Goal: Task Accomplishment & Management: Complete application form

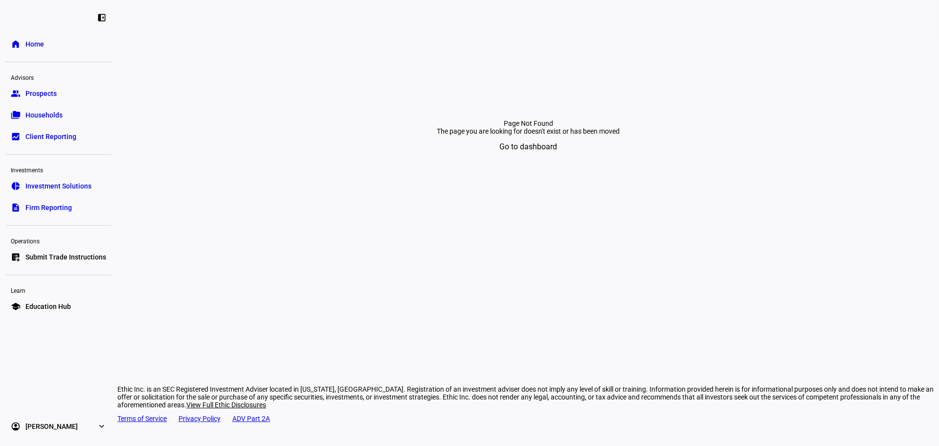
drag, startPoint x: 0, startPoint y: 0, endPoint x: 480, endPoint y: 196, distance: 518.3
click at [893, 182] on section "Page Not Found The page you are looking for doesn't exist or has been moved Go …" at bounding box center [528, 110] width 822 height 143
click at [87, 254] on span "Submit Trade Instructions" at bounding box center [65, 257] width 81 height 10
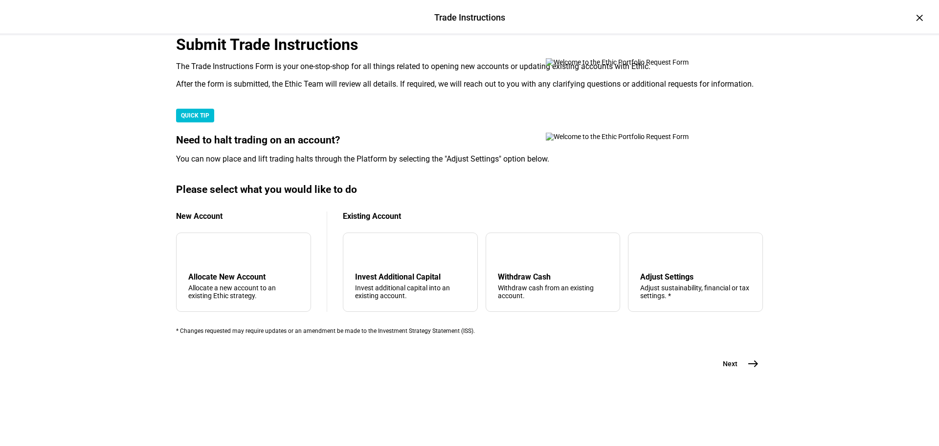
scroll to position [237, 0]
drag, startPoint x: 661, startPoint y: 271, endPoint x: 686, endPoint y: 296, distance: 35.6
click at [662, 272] on div "Adjust Settings" at bounding box center [695, 276] width 111 height 9
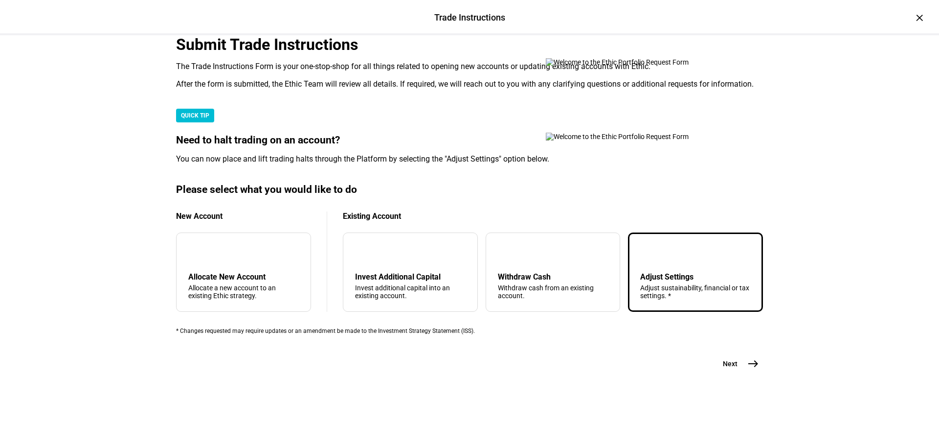
click at [752, 373] on div "Submit Trade Instructions The Trade Instructions Form is your one-stop-shop for…" at bounding box center [469, 204] width 587 height 338
click at [739, 373] on button "Next east" at bounding box center [737, 364] width 52 height 20
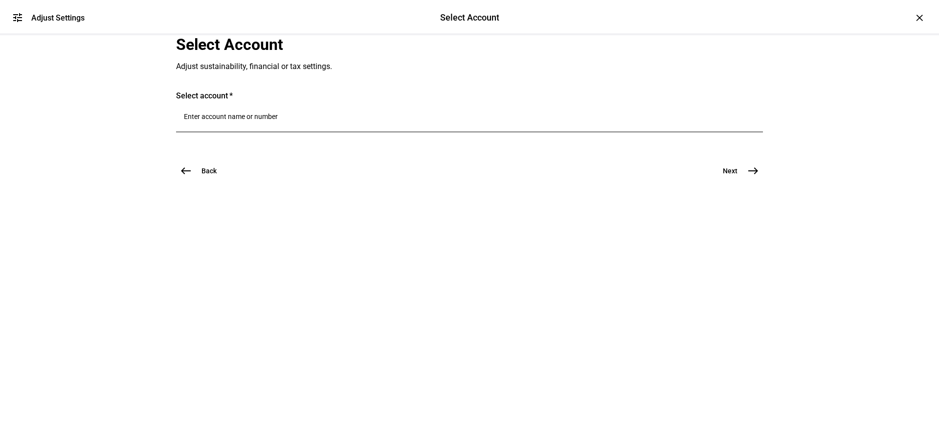
scroll to position [0, 0]
click at [316, 141] on div at bounding box center [469, 136] width 587 height 9
click at [313, 120] on input "Number" at bounding box center [469, 117] width 571 height 8
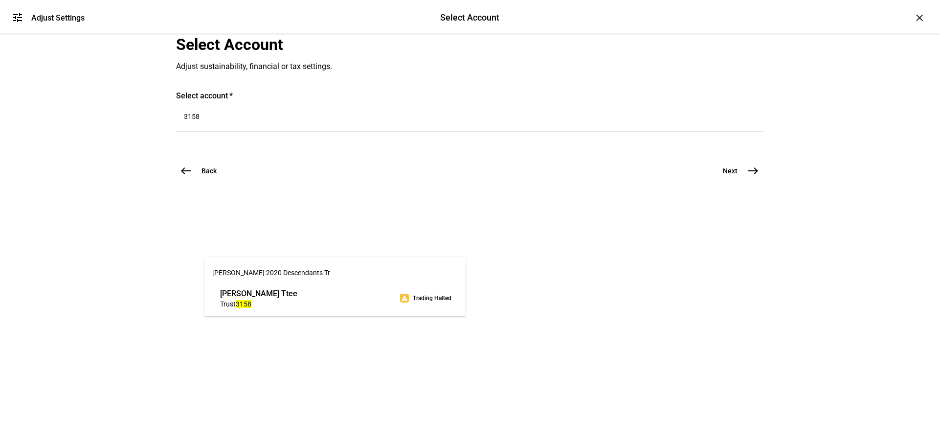
click at [267, 132] on div "3158" at bounding box center [469, 118] width 571 height 27
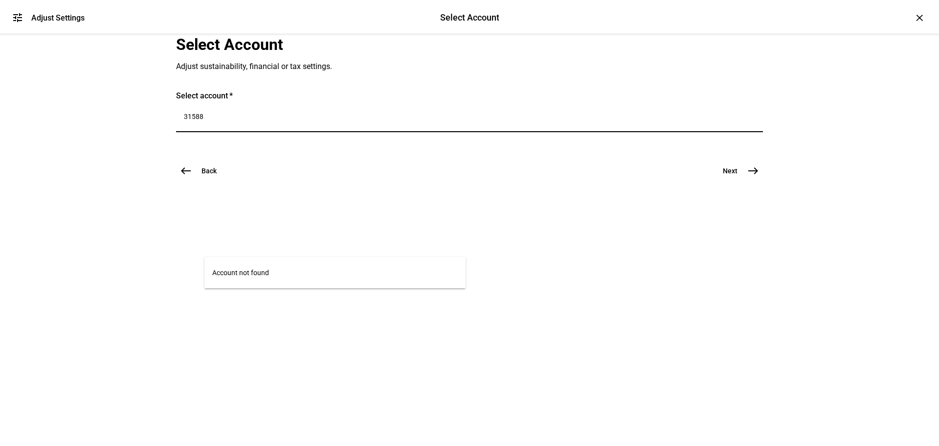
drag, startPoint x: 263, startPoint y: 246, endPoint x: 114, endPoint y: 245, distance: 148.7
click at [114, 245] on div "tune Adjust Settings Select Account Select Account Adjust Settings × Select Acc…" at bounding box center [469, 223] width 939 height 446
click at [302, 120] on input "8626" at bounding box center [469, 117] width 571 height 8
type input "6088"
